Goal: Contribute content: Contribute content

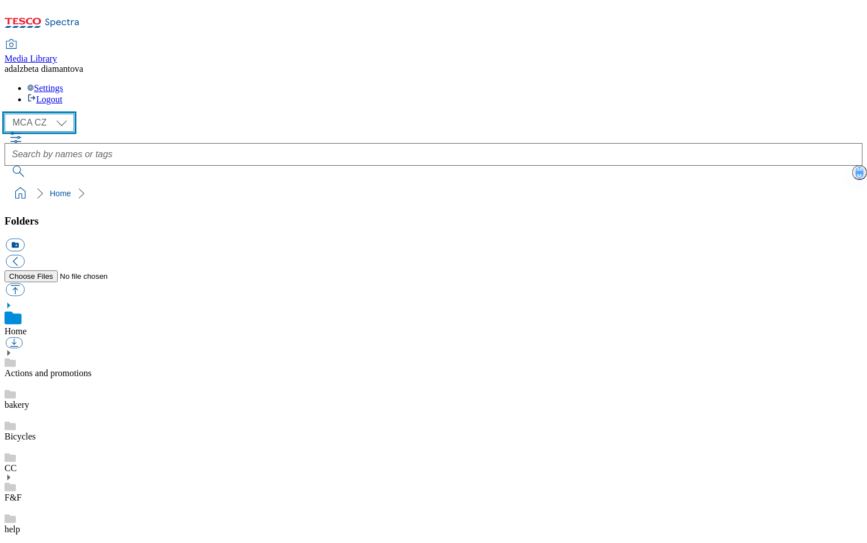
click at [66, 114] on select "MCA CZ MCA HU MCA SK" at bounding box center [40, 123] width 70 height 18
select select "flare-mca-hu"
click at [8, 114] on select "MCA CZ MCA HU MCA SK" at bounding box center [40, 123] width 70 height 18
click at [65, 368] on link "Actions and promotions" at bounding box center [48, 373] width 87 height 10
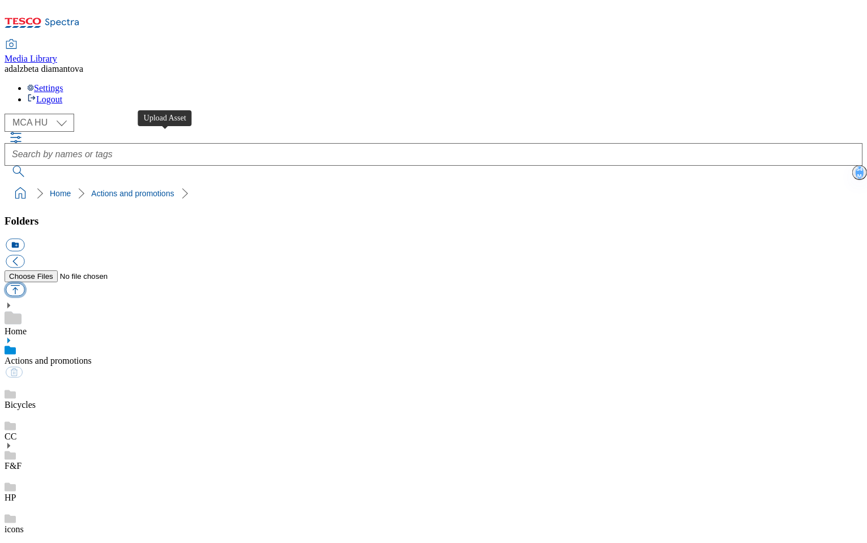
click at [24, 284] on button "button" at bounding box center [15, 290] width 19 height 13
type input "C:\fakepath\hu-wk34-ac-ff.png"
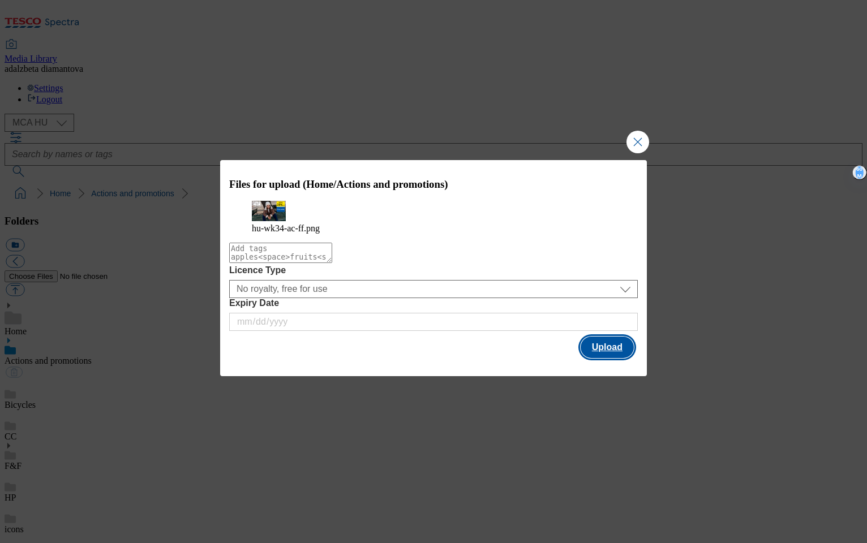
click at [632, 353] on button "Upload" at bounding box center [607, 348] width 53 height 22
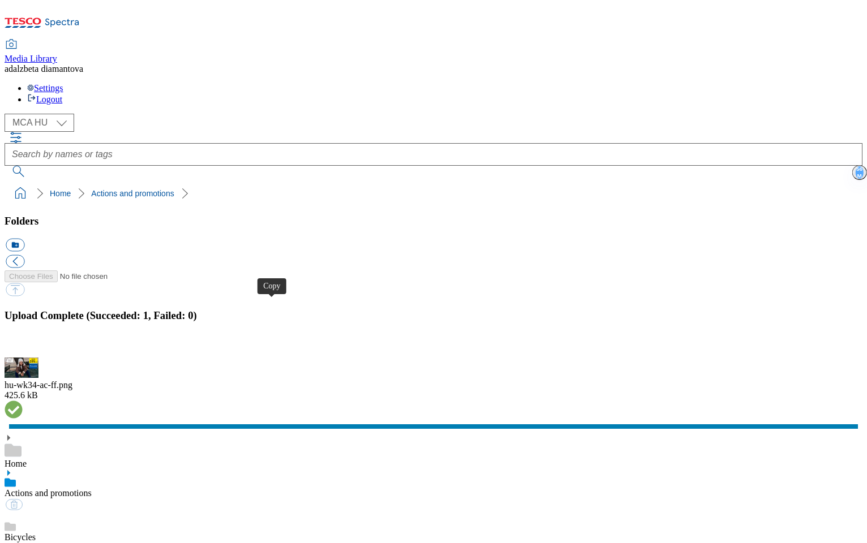
click at [23, 346] on button "button" at bounding box center [14, 351] width 17 height 11
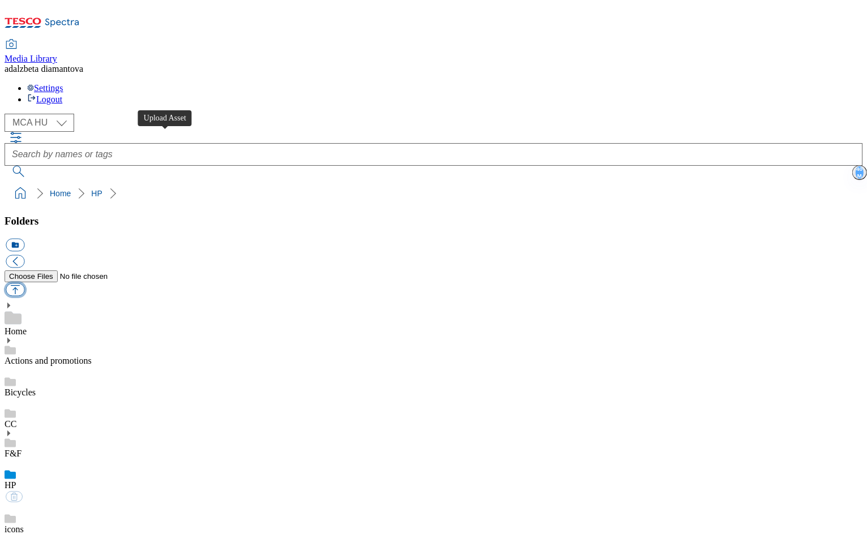
click at [24, 284] on button "button" at bounding box center [15, 290] width 19 height 13
type input "C:\fakepath\hu-wk34-hp-product01.png"
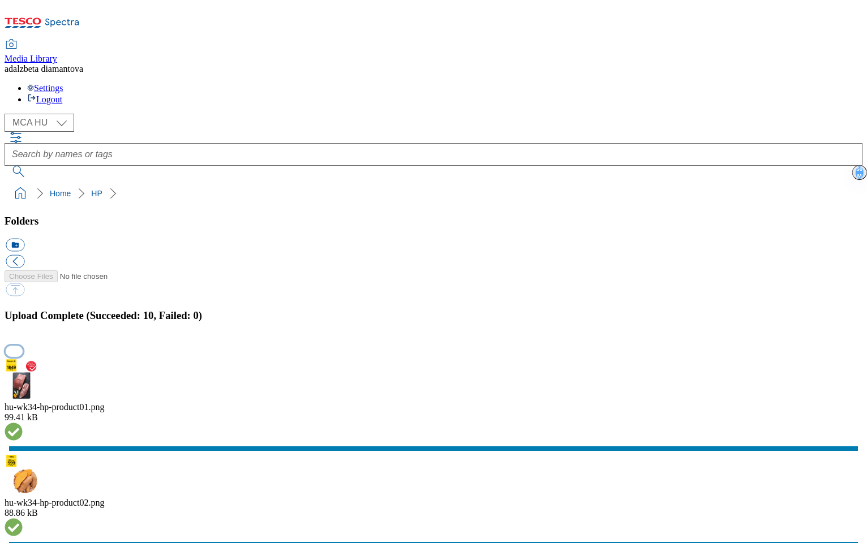
click at [23, 346] on button "button" at bounding box center [14, 351] width 17 height 11
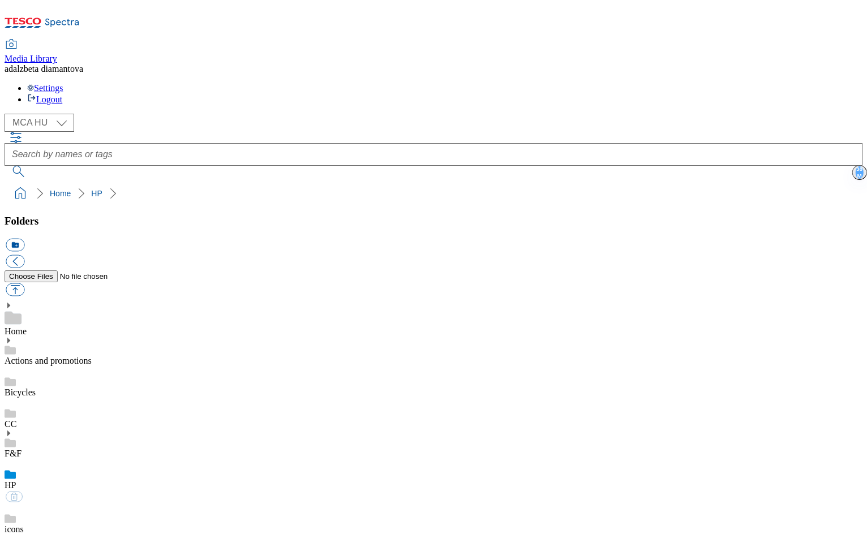
scroll to position [200, 0]
click at [78, 430] on div "F&F" at bounding box center [434, 444] width 858 height 29
click at [66, 471] on div "HP" at bounding box center [434, 487] width 858 height 32
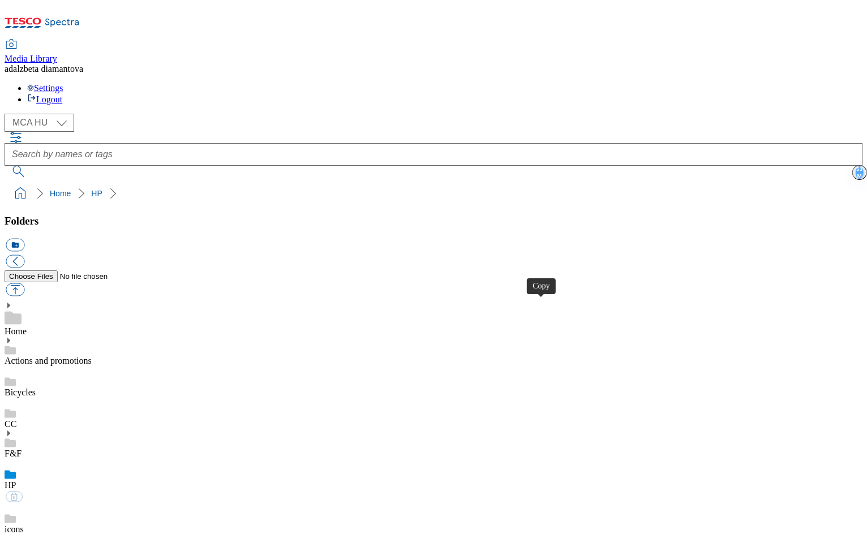
click at [92, 356] on link "Actions and promotions" at bounding box center [48, 361] width 87 height 10
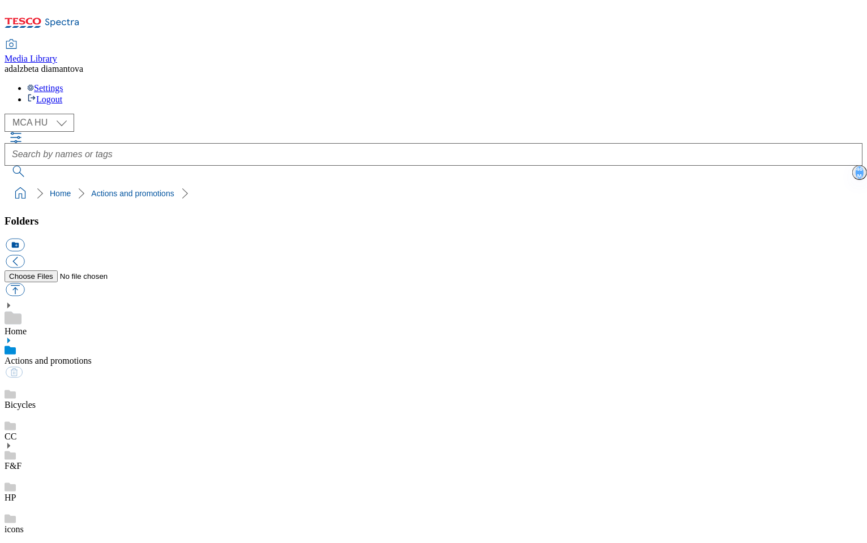
click at [70, 471] on div "HP" at bounding box center [434, 487] width 858 height 32
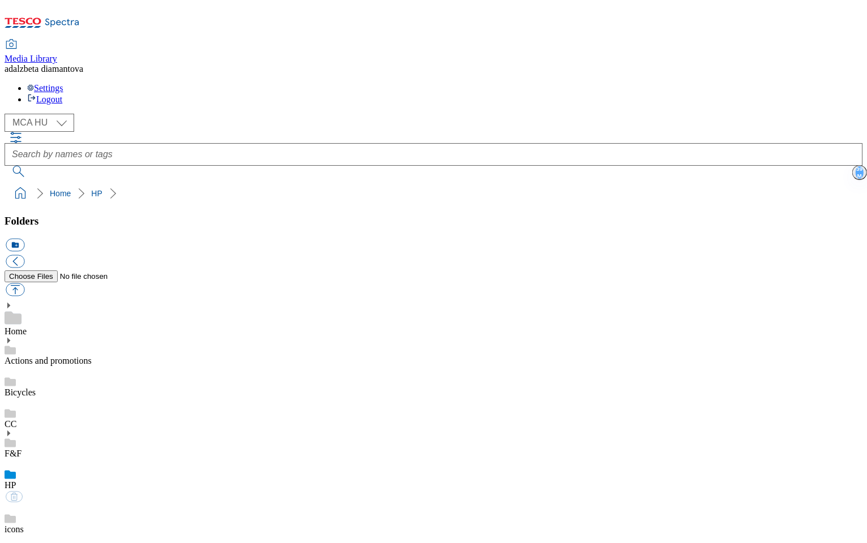
scroll to position [244, 0]
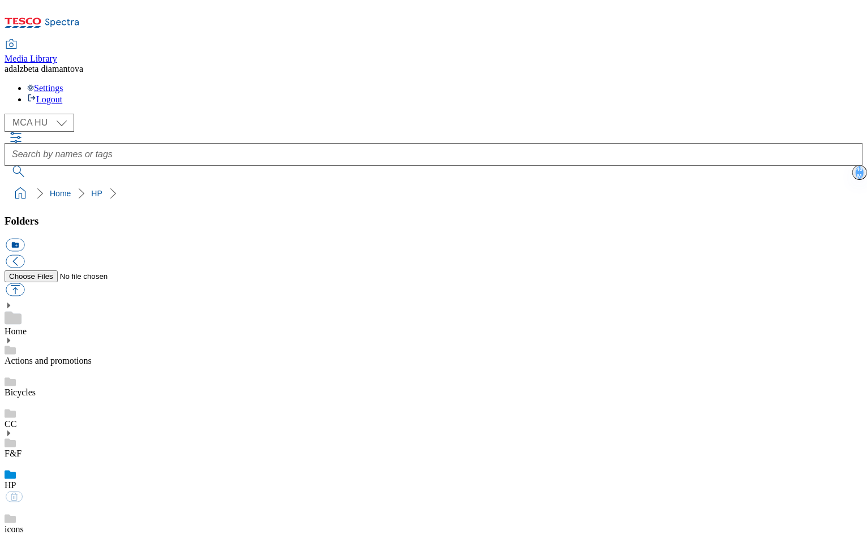
scroll to position [660, 0]
click at [61, 356] on link "Actions and promotions" at bounding box center [48, 361] width 87 height 10
